Goal: Contribute content

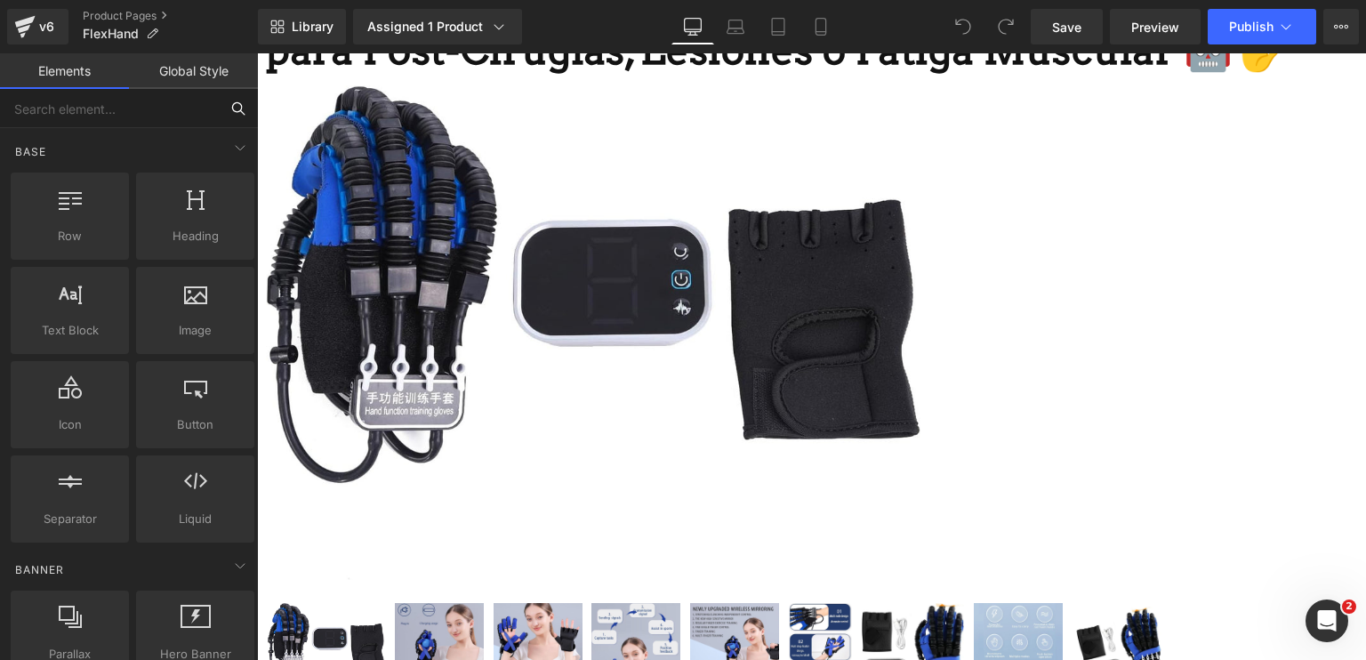
click at [157, 106] on input "text" at bounding box center [109, 108] width 219 height 39
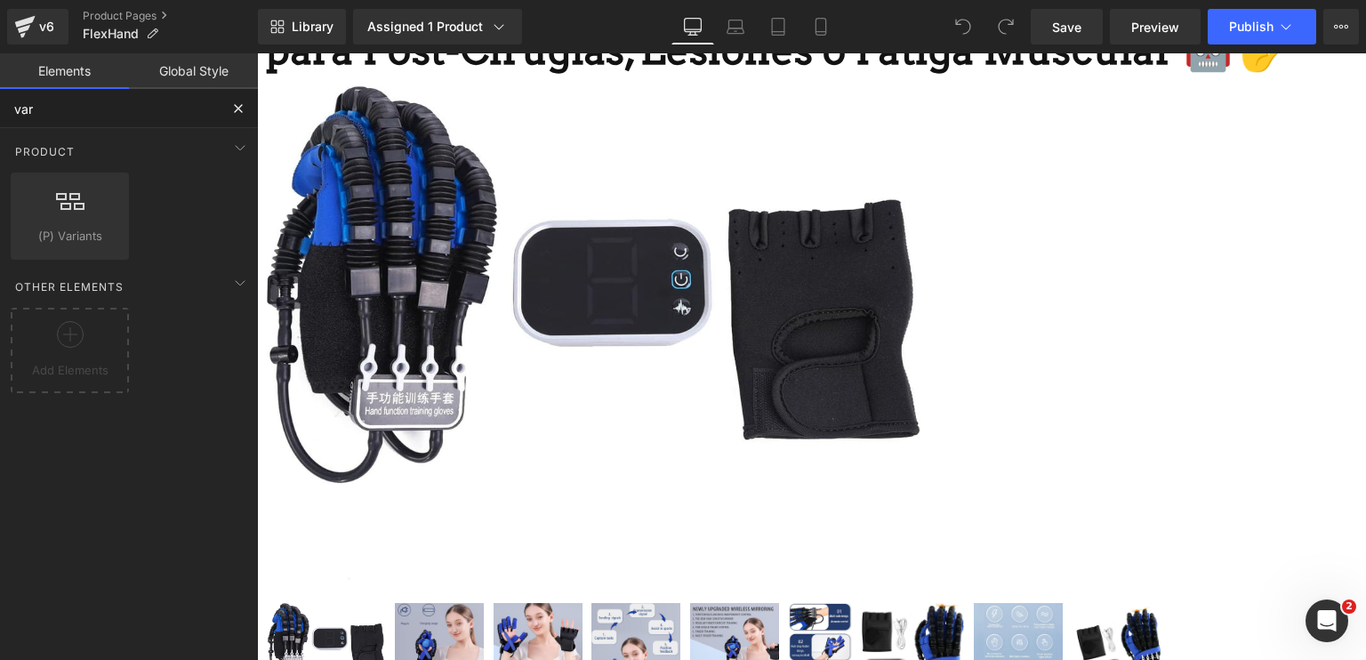
type input "vari"
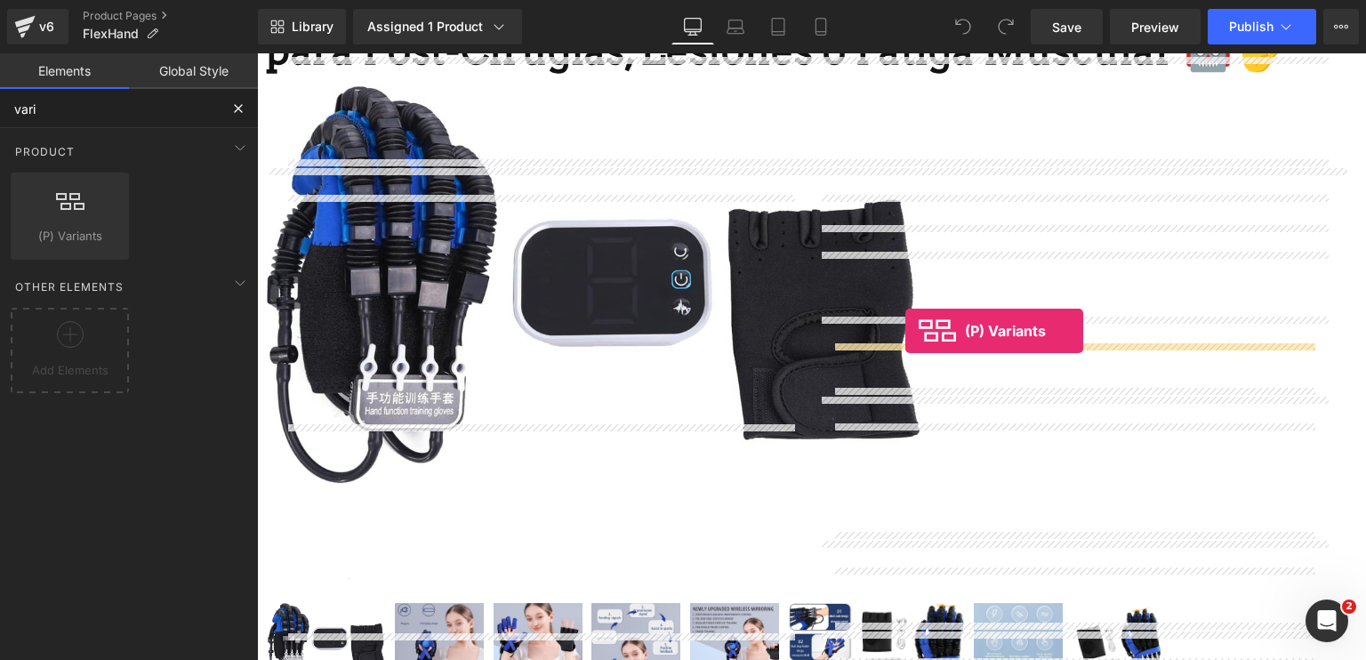
drag, startPoint x: 316, startPoint y: 294, endPoint x: 904, endPoint y: 327, distance: 589.7
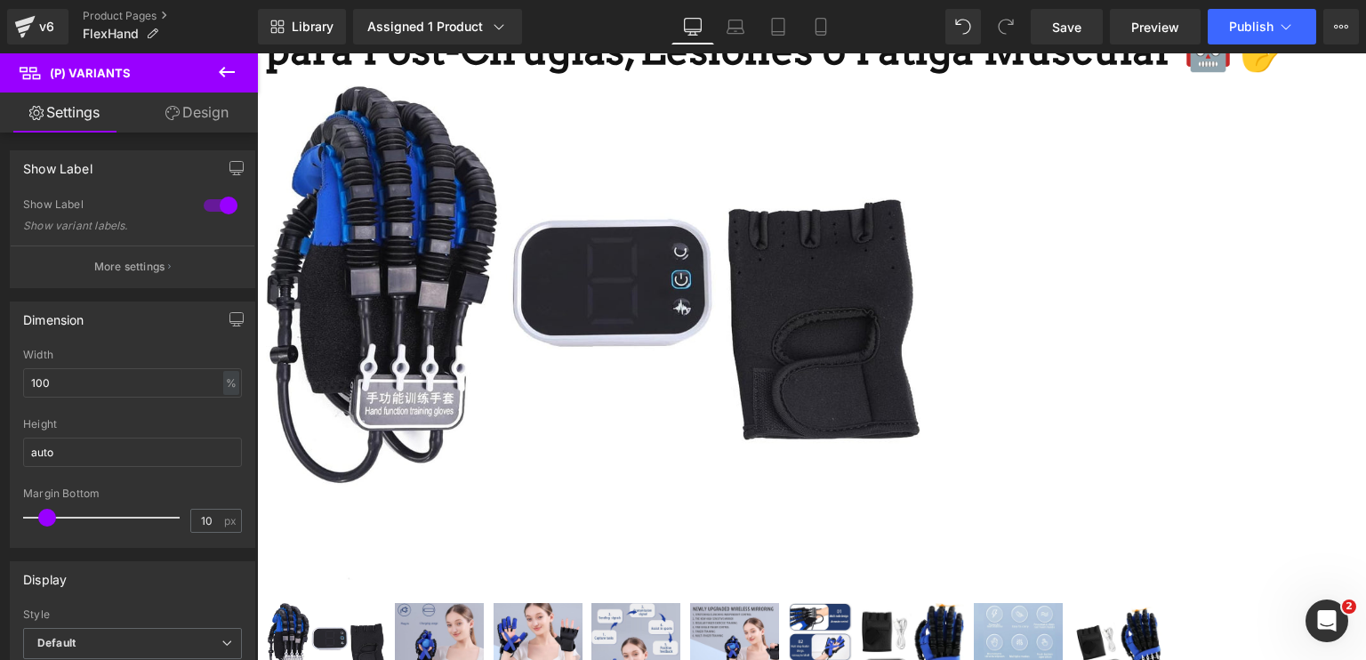
click at [257, 53] on span "(P) Variants" at bounding box center [257, 53] width 0 height 0
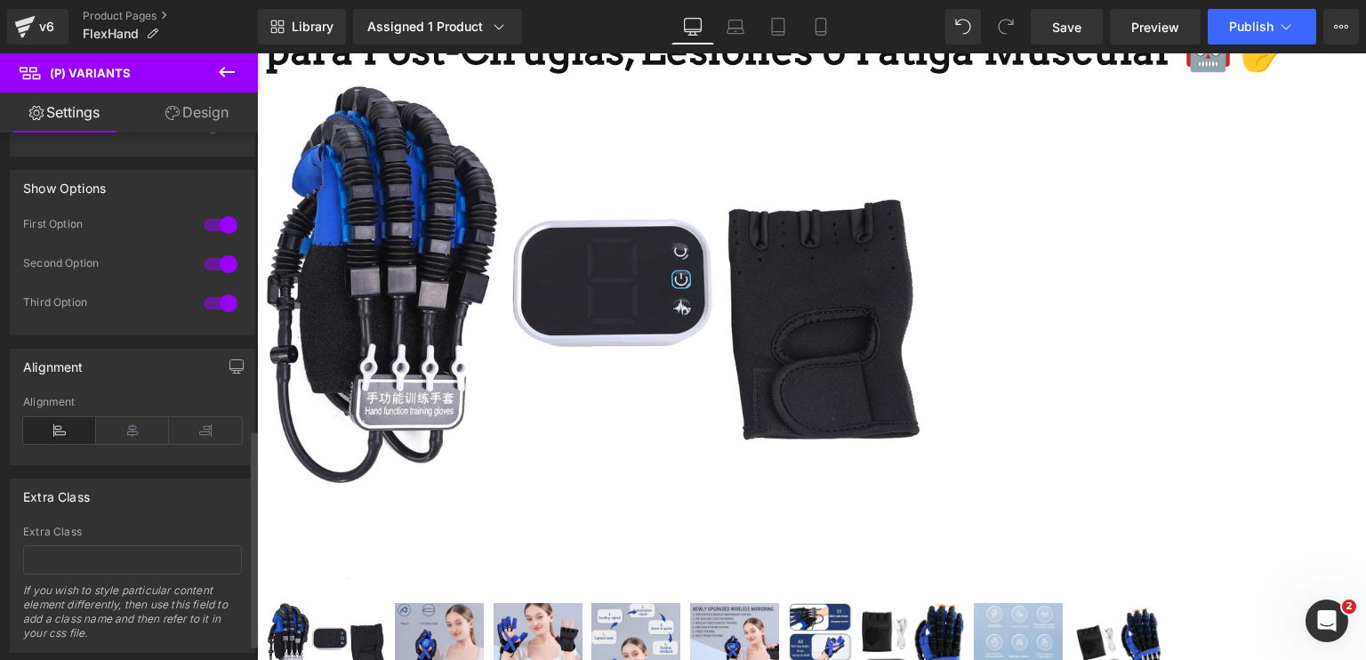
scroll to position [757, 0]
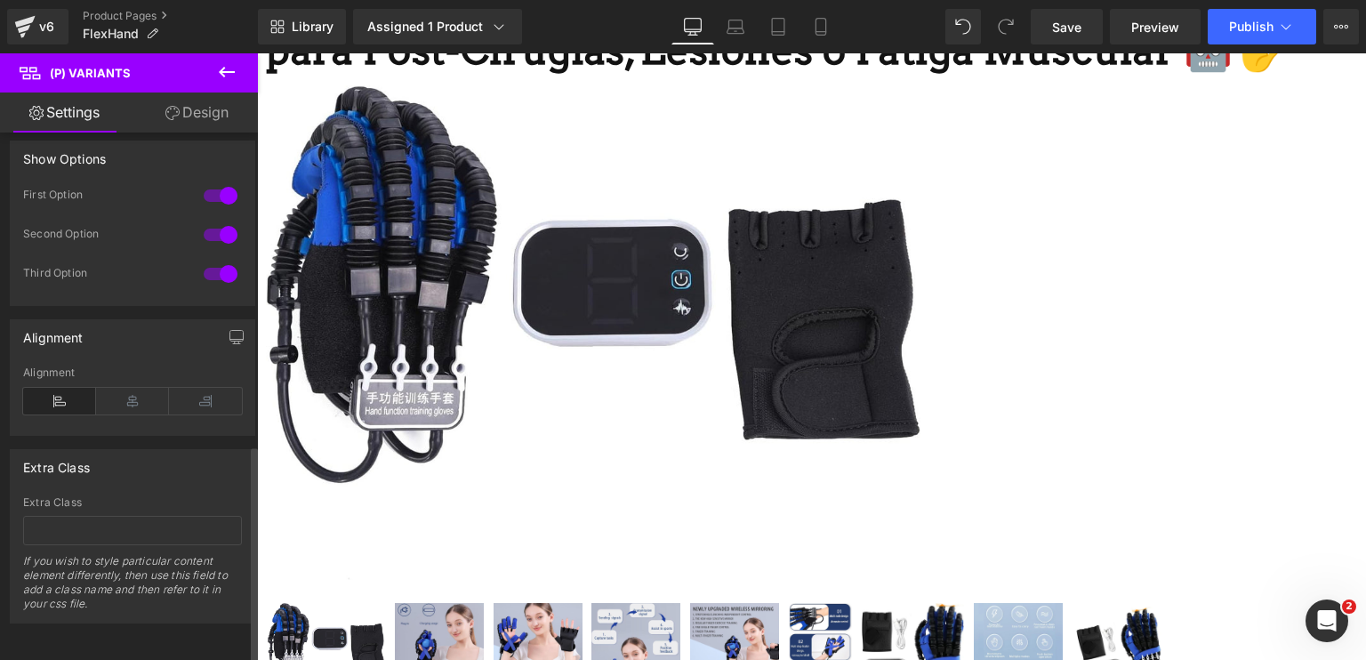
click at [127, 401] on icon at bounding box center [132, 401] width 73 height 27
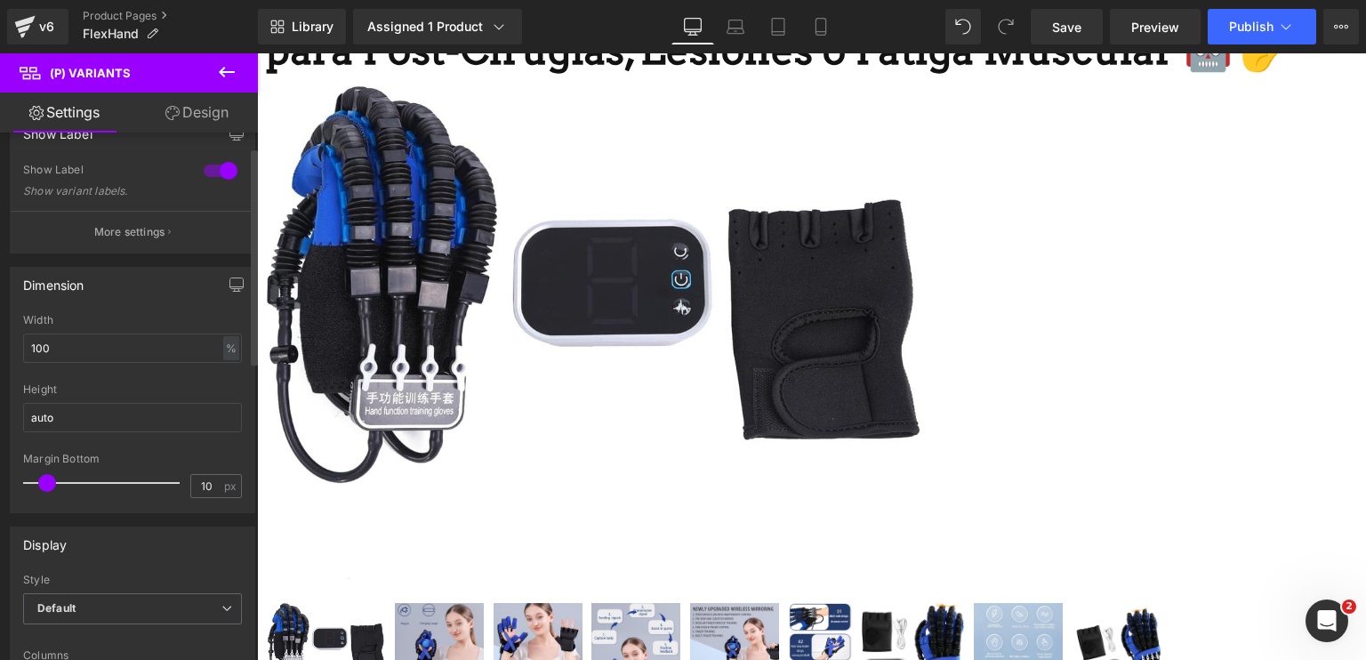
scroll to position [0, 0]
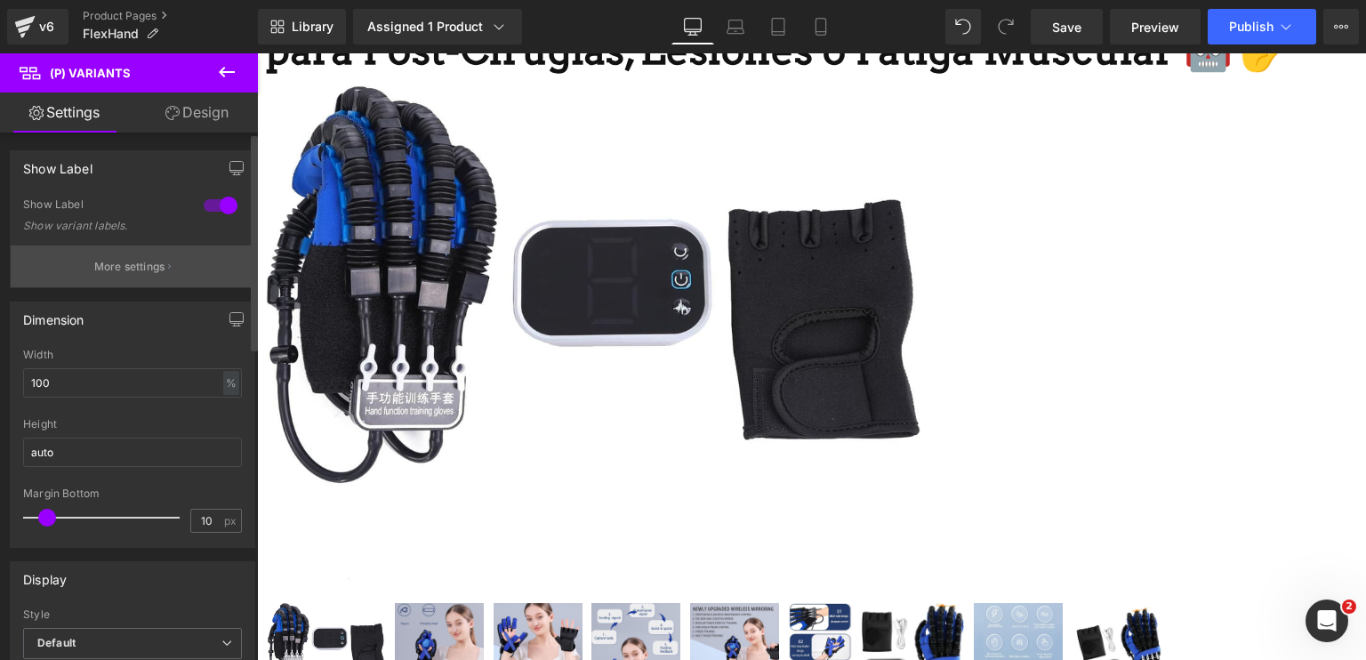
click at [139, 254] on button "More settings" at bounding box center [133, 266] width 244 height 42
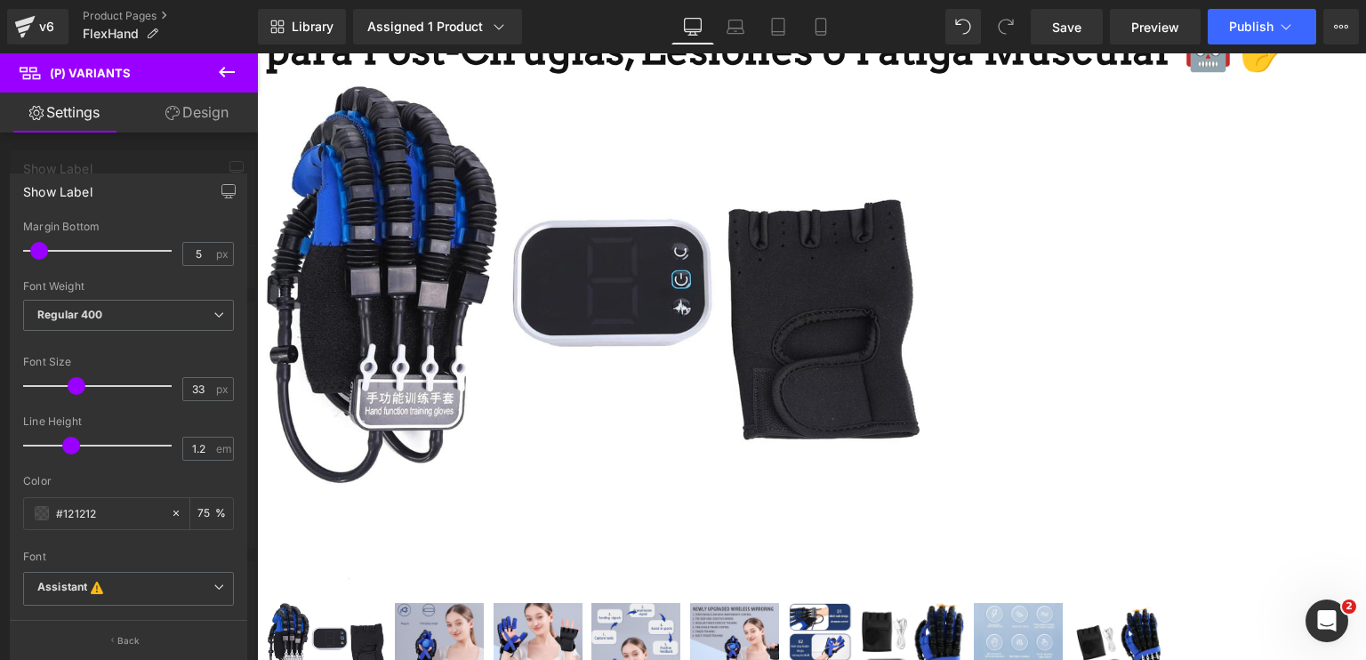
type input "34"
drag, startPoint x: 56, startPoint y: 388, endPoint x: 82, endPoint y: 386, distance: 25.9
click at [82, 386] on span at bounding box center [79, 386] width 18 height 18
click at [1243, 15] on button "Publish" at bounding box center [1262, 27] width 108 height 36
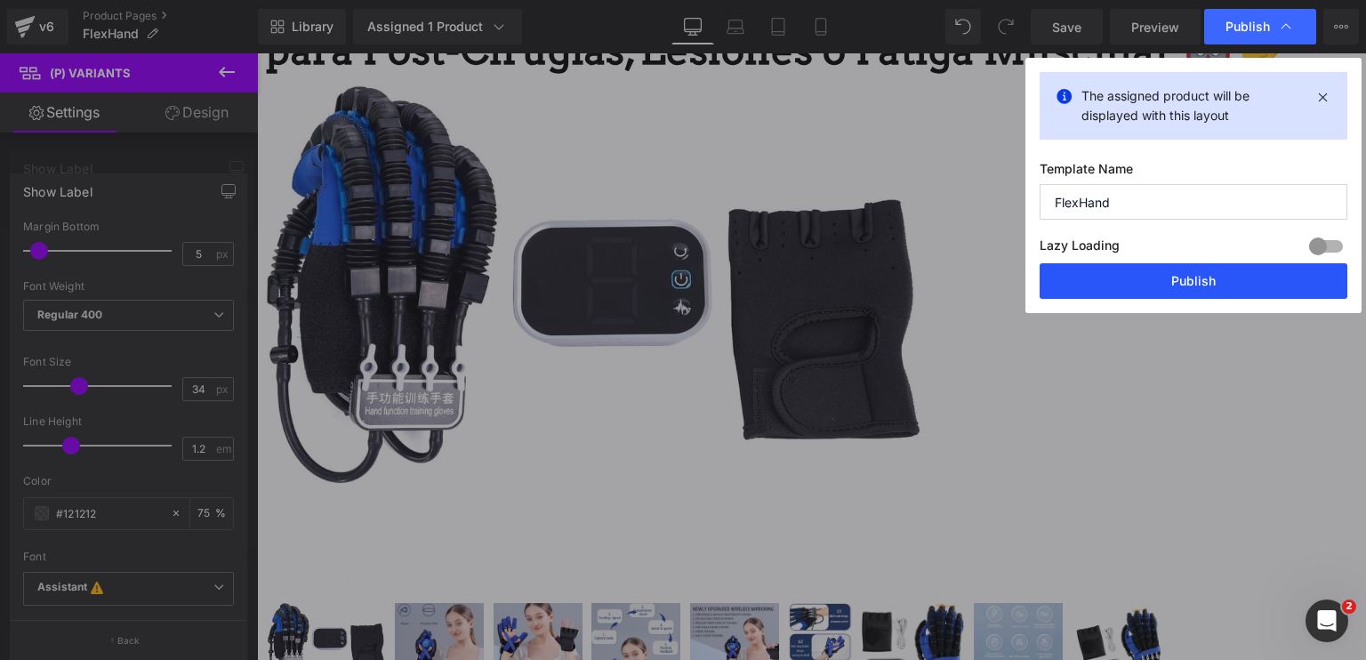
click at [1133, 287] on button "Publish" at bounding box center [1194, 281] width 308 height 36
